Goal: Navigation & Orientation: Understand site structure

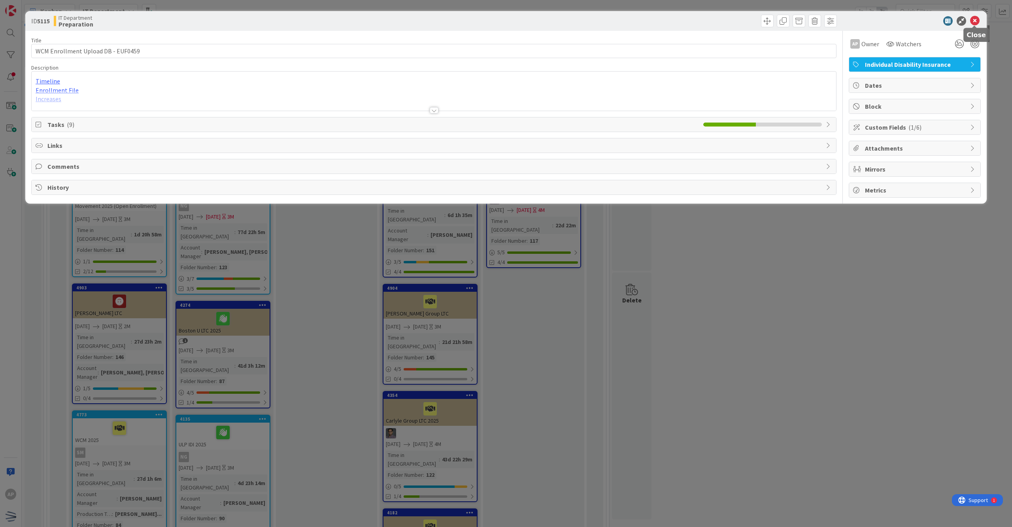
click at [973, 22] on icon at bounding box center [974, 20] width 9 height 9
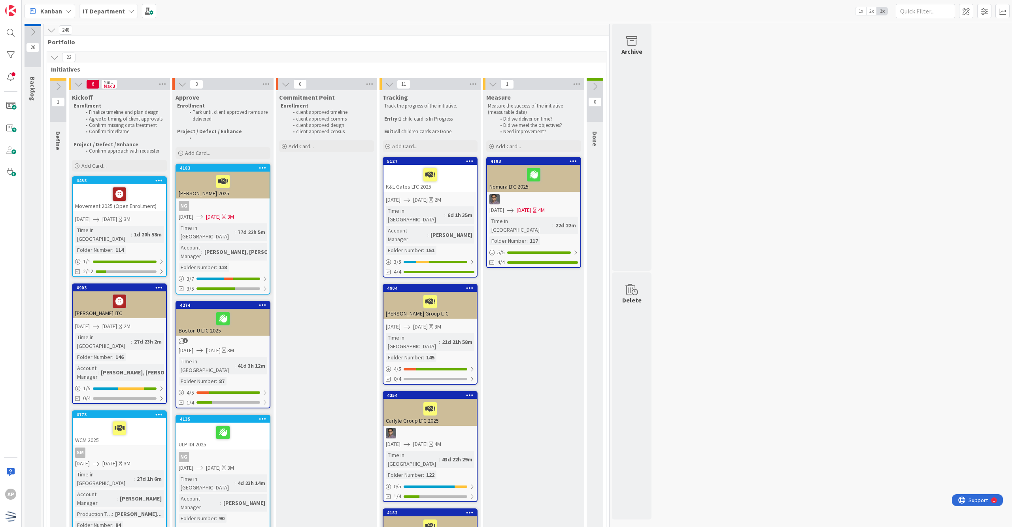
click at [52, 60] on icon at bounding box center [54, 57] width 9 height 9
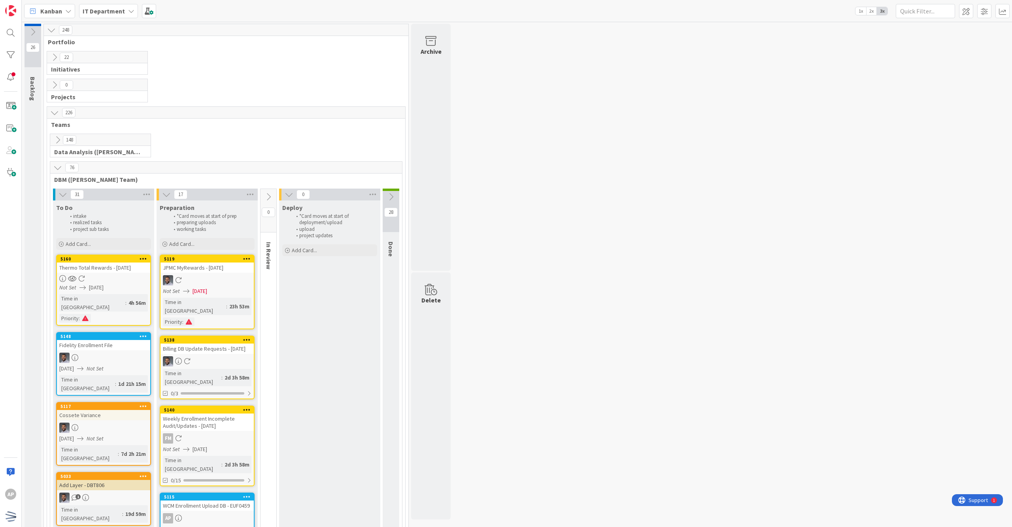
click at [52, 60] on icon at bounding box center [54, 57] width 9 height 9
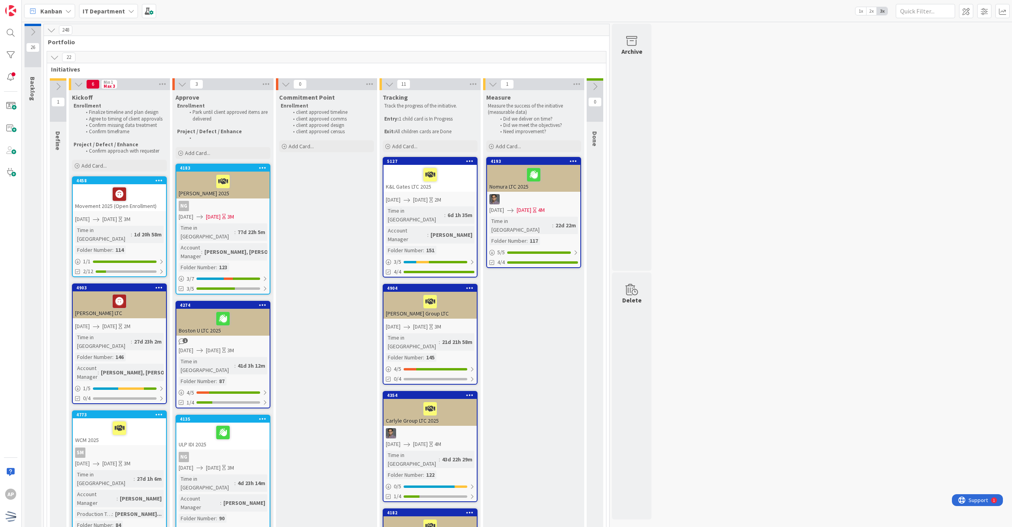
click at [56, 57] on icon at bounding box center [54, 57] width 9 height 9
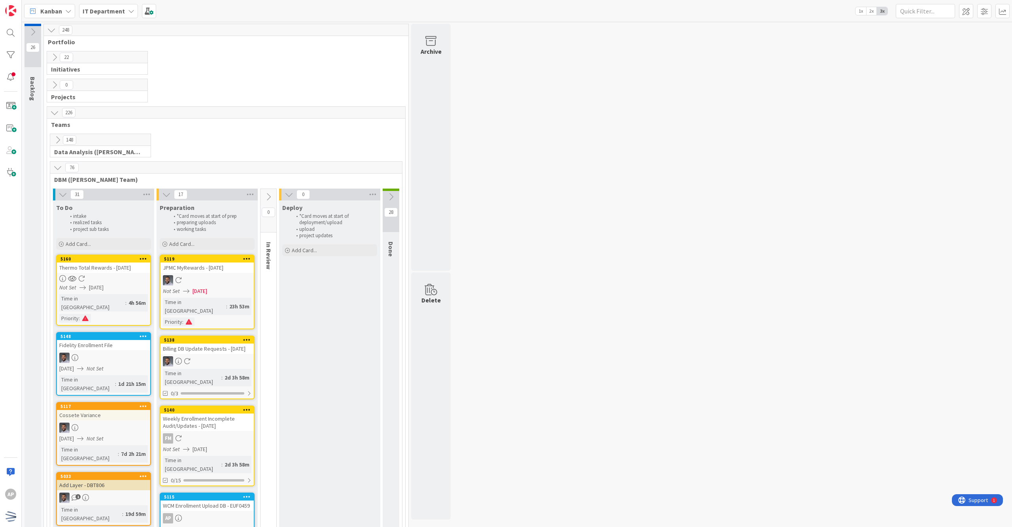
click at [60, 136] on icon at bounding box center [57, 140] width 9 height 9
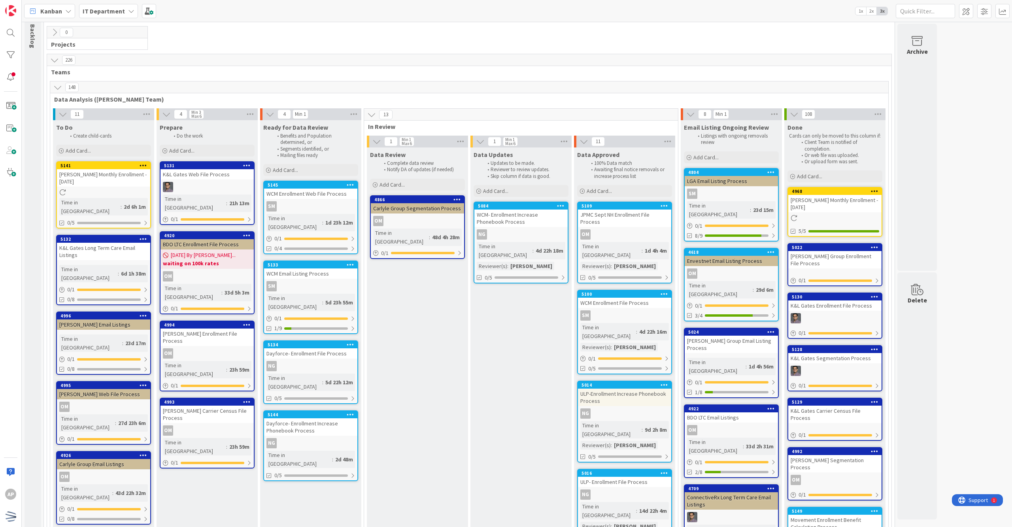
scroll to position [105, 0]
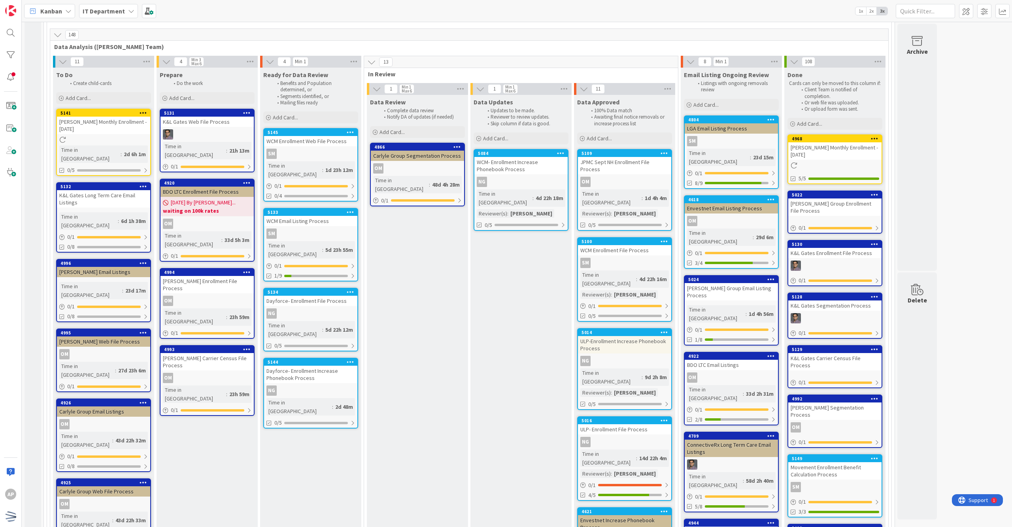
click at [55, 36] on icon at bounding box center [57, 34] width 9 height 9
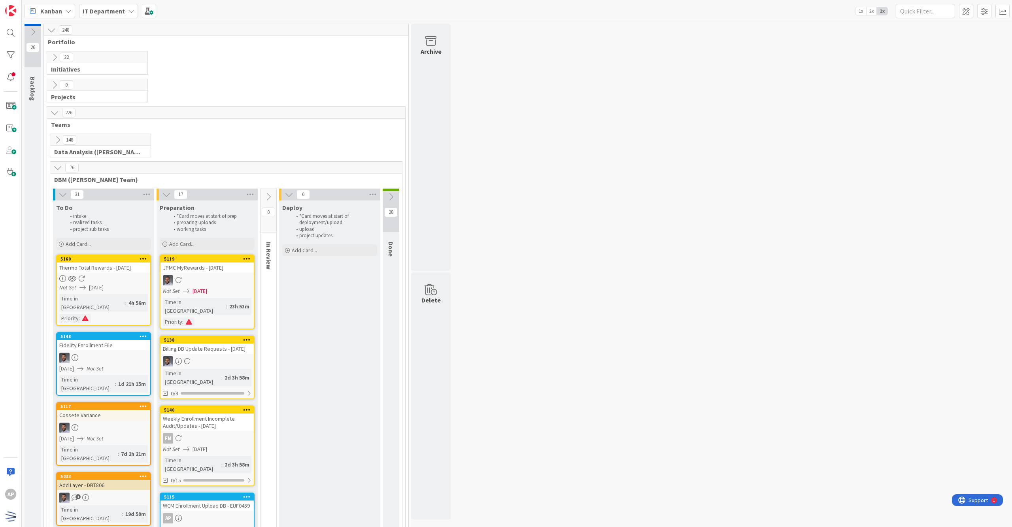
click at [57, 168] on icon at bounding box center [57, 167] width 9 height 9
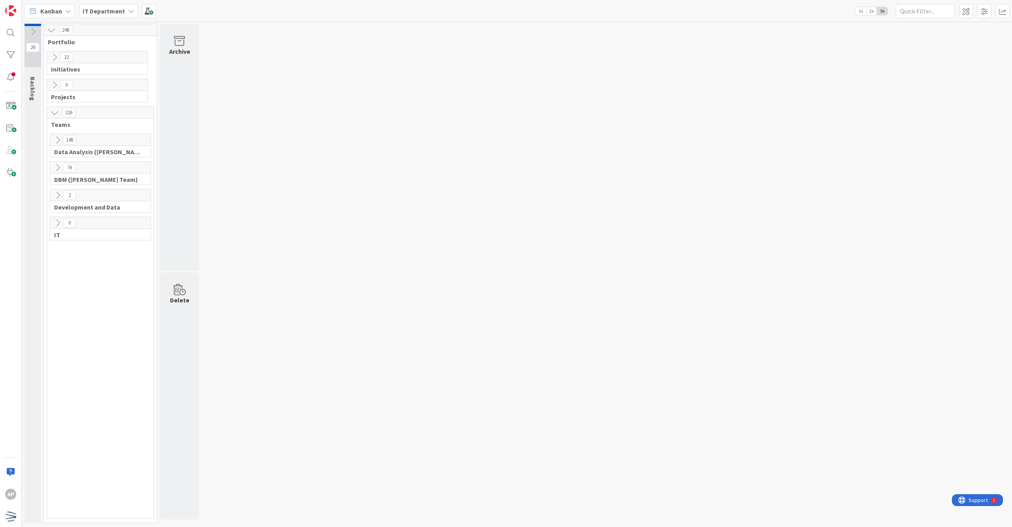
click at [59, 195] on icon at bounding box center [57, 195] width 9 height 9
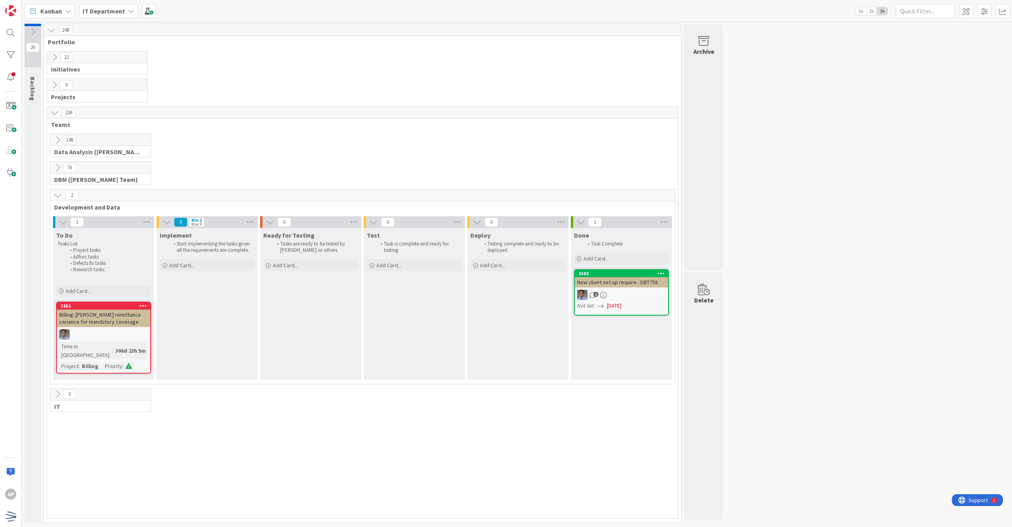
click at [186, 474] on div "148 Data Analysis ([PERSON_NAME] Team) 76 DBM ([PERSON_NAME] Team) 2 Developmen…" at bounding box center [363, 326] width 628 height 385
click at [210, 423] on div "148 Data Analysis ([PERSON_NAME] Team) 76 DBM ([PERSON_NAME] Team) 2 Developmen…" at bounding box center [363, 326] width 628 height 385
